Goal: Navigation & Orientation: Find specific page/section

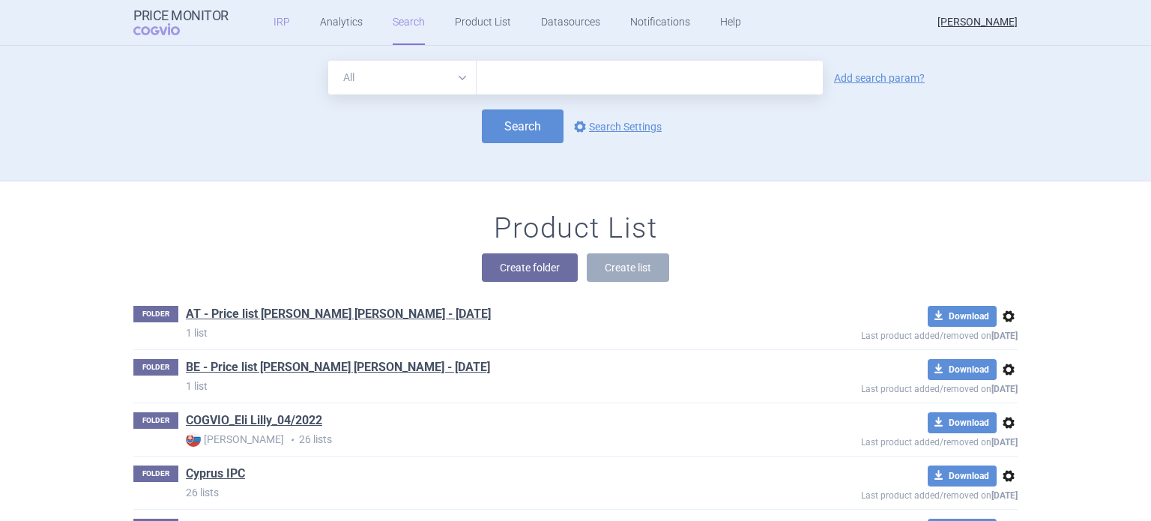
click at [276, 20] on link "IRP" at bounding box center [282, 22] width 16 height 45
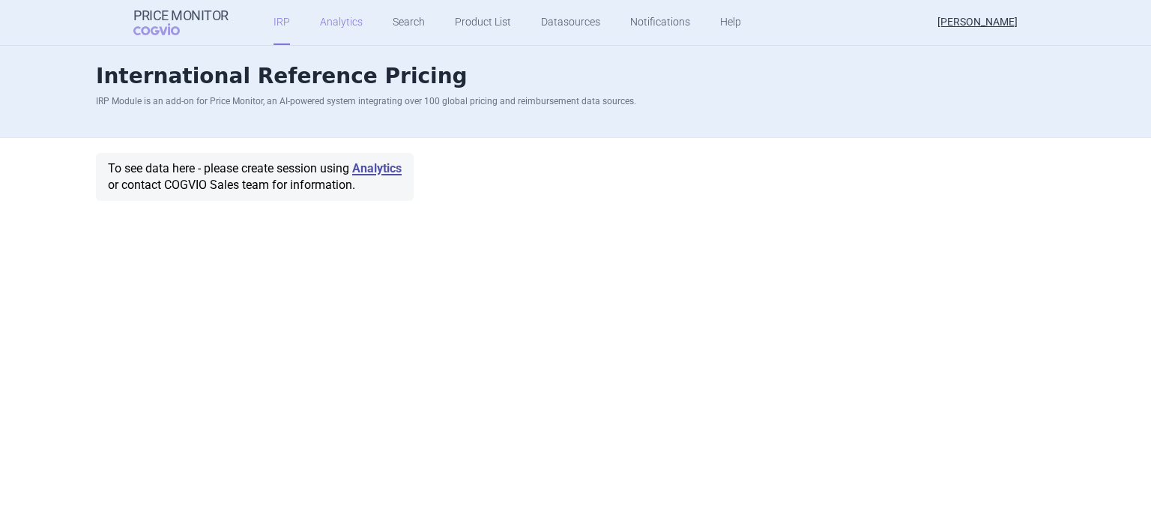
click at [332, 23] on link "Analytics" at bounding box center [341, 22] width 43 height 45
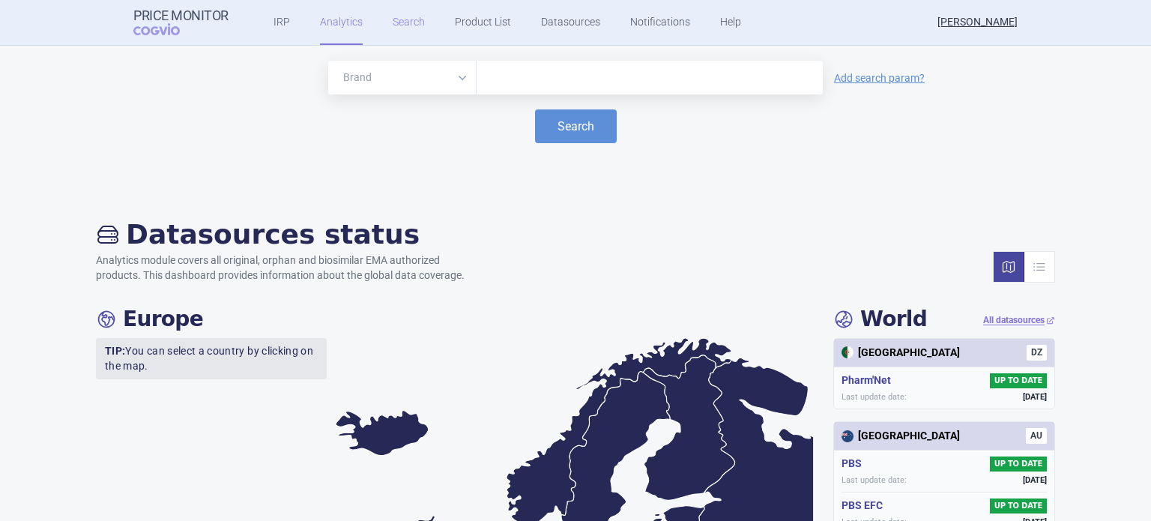
click at [405, 29] on link "Search" at bounding box center [409, 22] width 32 height 45
